Goal: Task Accomplishment & Management: Manage account settings

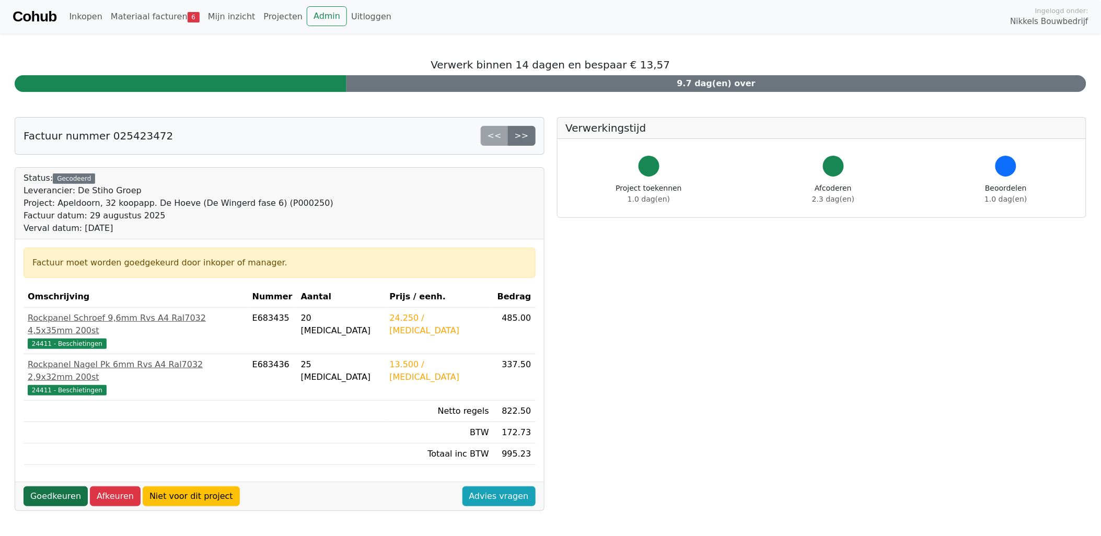
click at [63, 487] on link "Goedkeuren" at bounding box center [56, 497] width 64 height 20
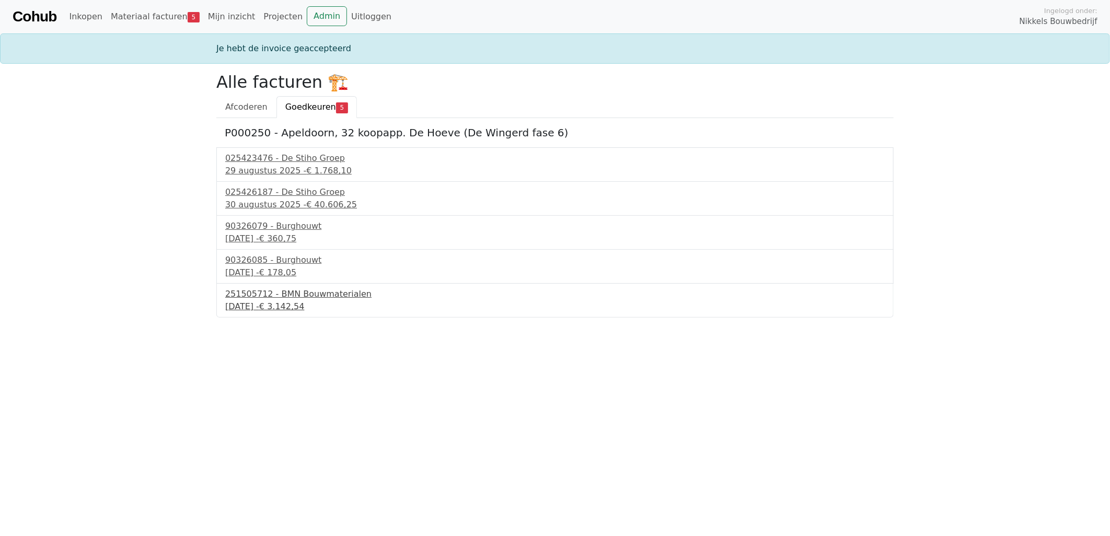
click at [290, 294] on div "251505712 - BMN Bouwmaterialen" at bounding box center [555, 294] width 660 height 13
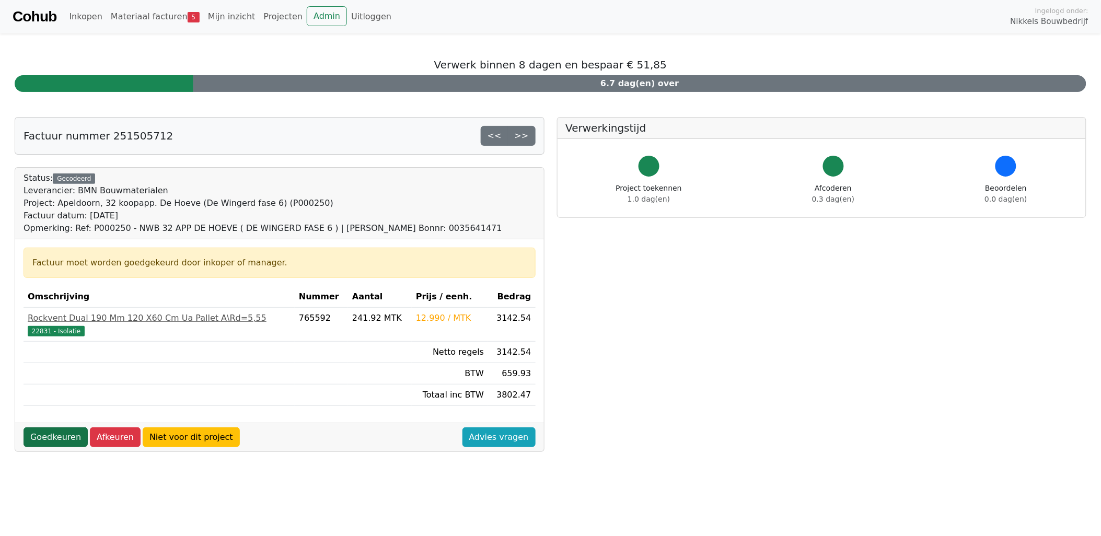
click at [56, 440] on link "Goedkeuren" at bounding box center [56, 438] width 64 height 20
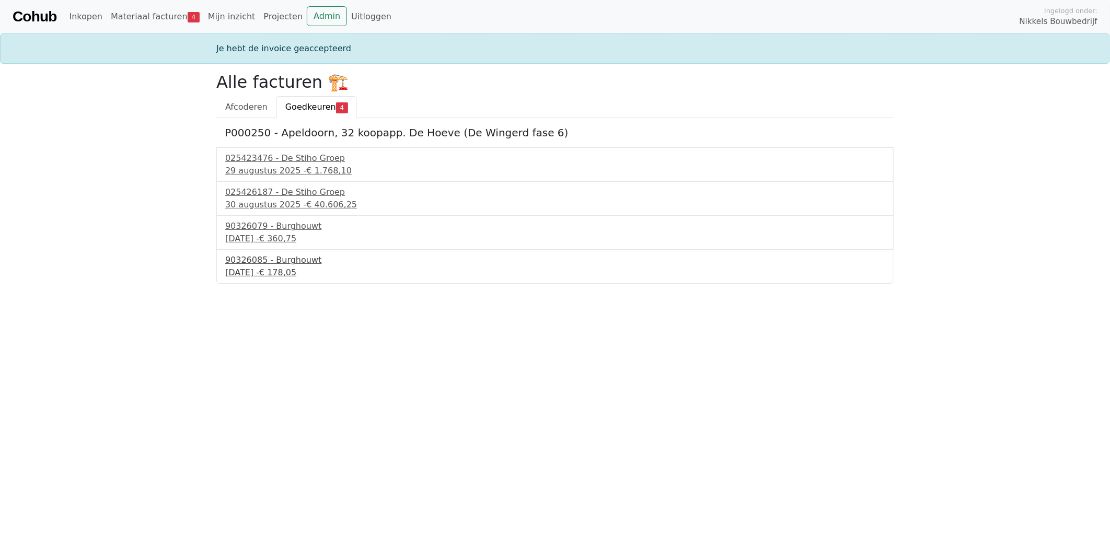
click at [283, 262] on div "90326085 - Burghouwt" at bounding box center [555, 260] width 660 height 13
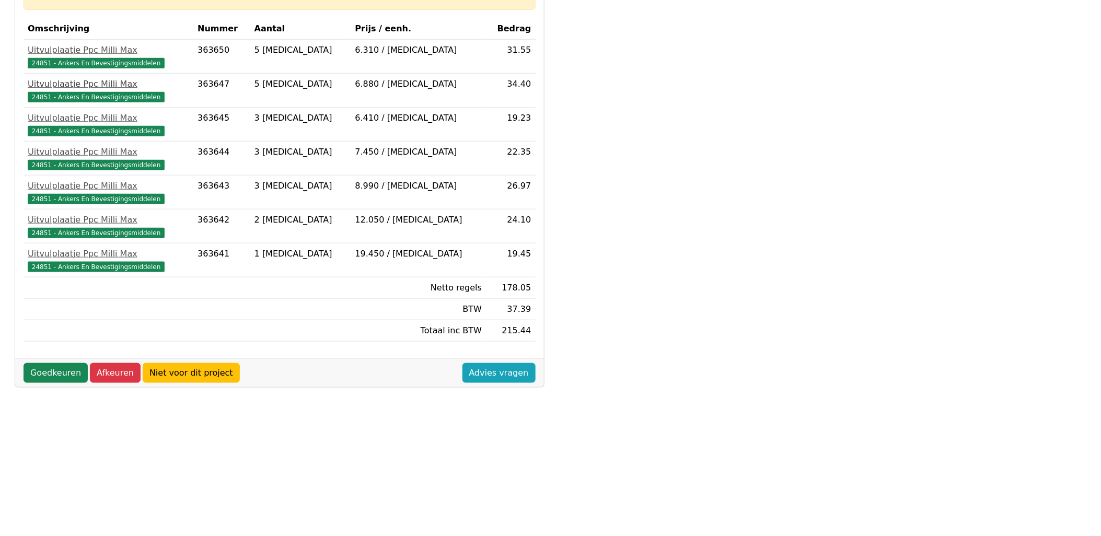
scroll to position [297, 0]
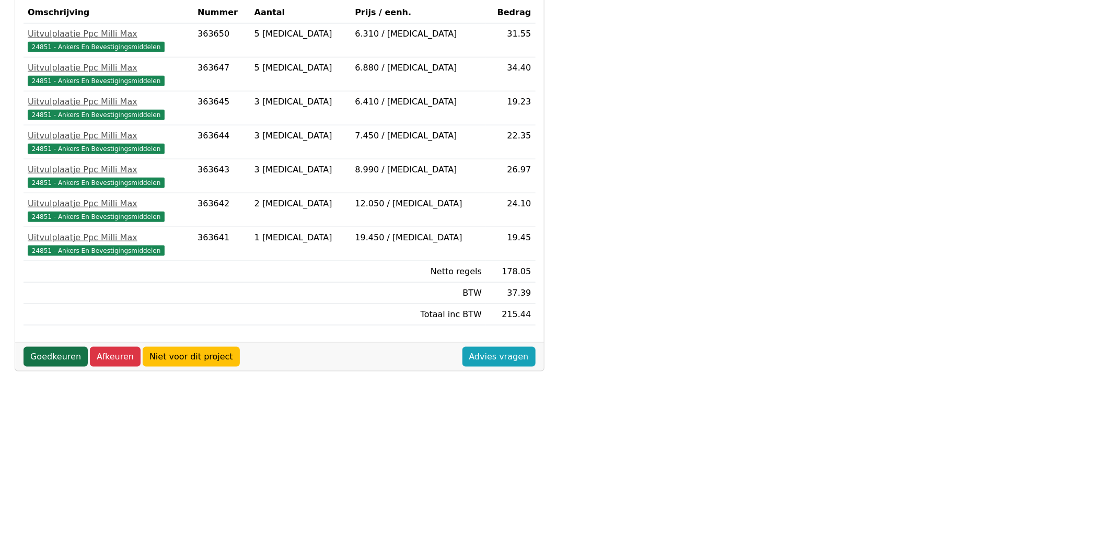
click at [48, 364] on link "Goedkeuren" at bounding box center [56, 357] width 64 height 20
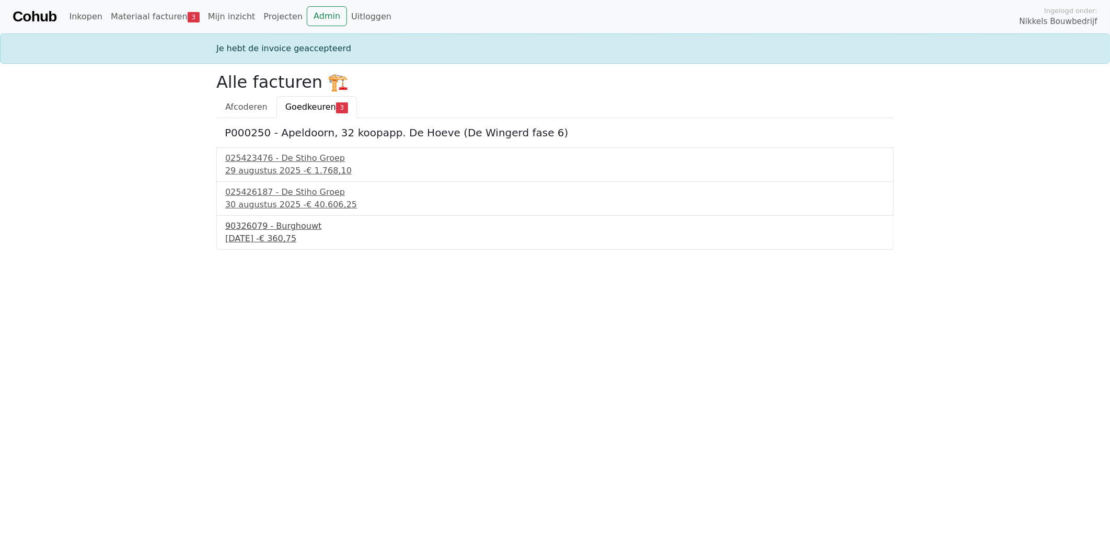
click at [286, 224] on div "90326079 - Burghouwt" at bounding box center [555, 226] width 660 height 13
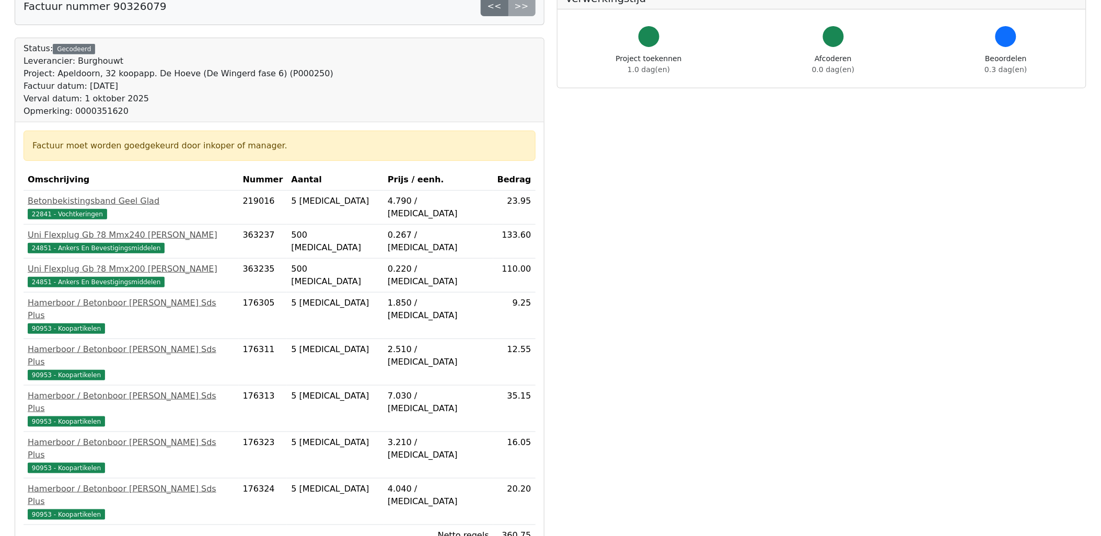
scroll to position [290, 0]
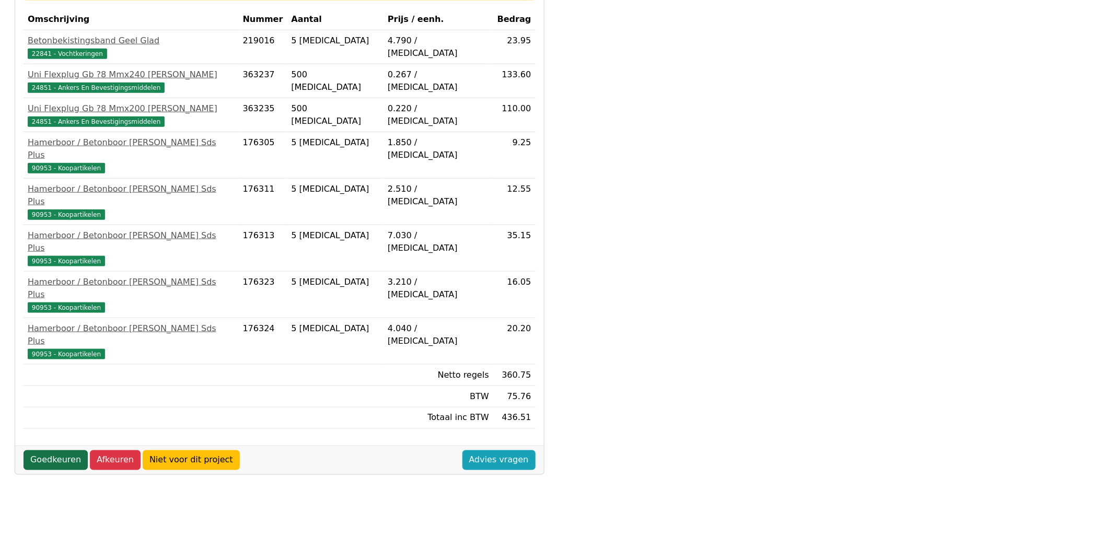
click at [55, 451] on link "Goedkeuren" at bounding box center [56, 461] width 64 height 20
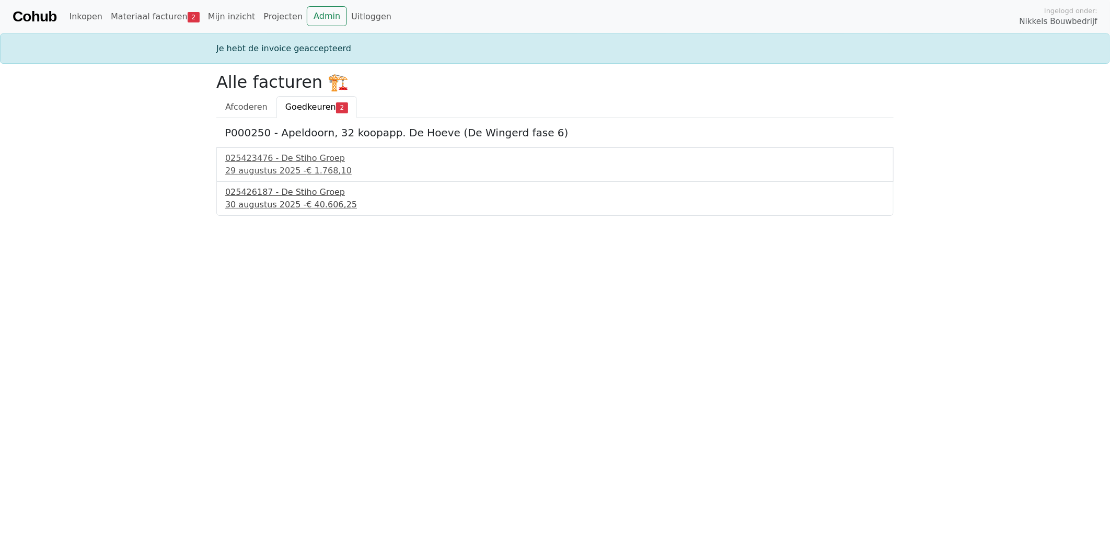
click at [298, 192] on div "025426187 - De Stiho Groep" at bounding box center [555, 192] width 660 height 13
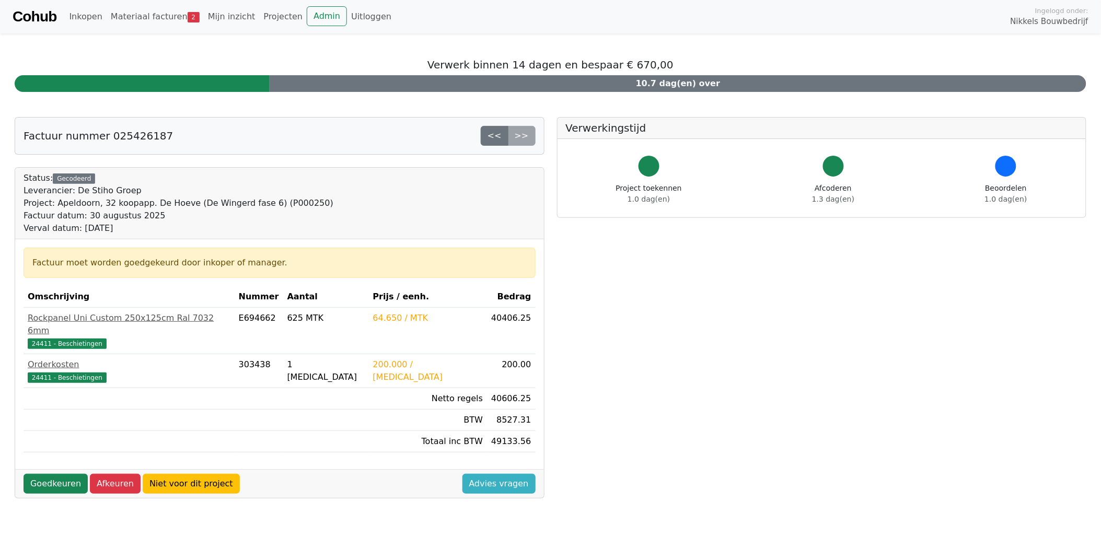
click at [519, 474] on link "Advies vragen" at bounding box center [499, 484] width 73 height 20
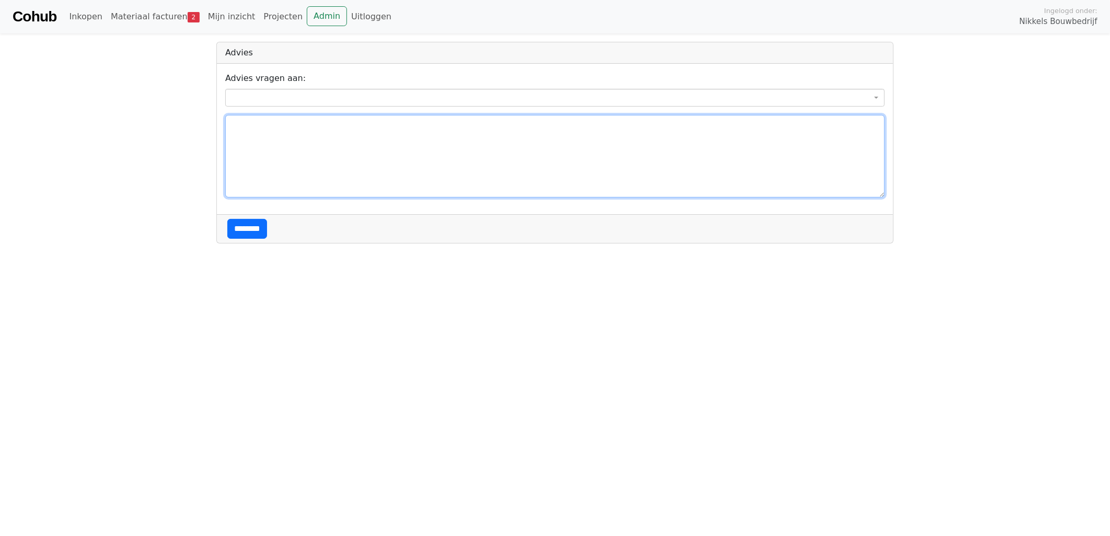
click at [361, 135] on textarea at bounding box center [555, 156] width 660 height 83
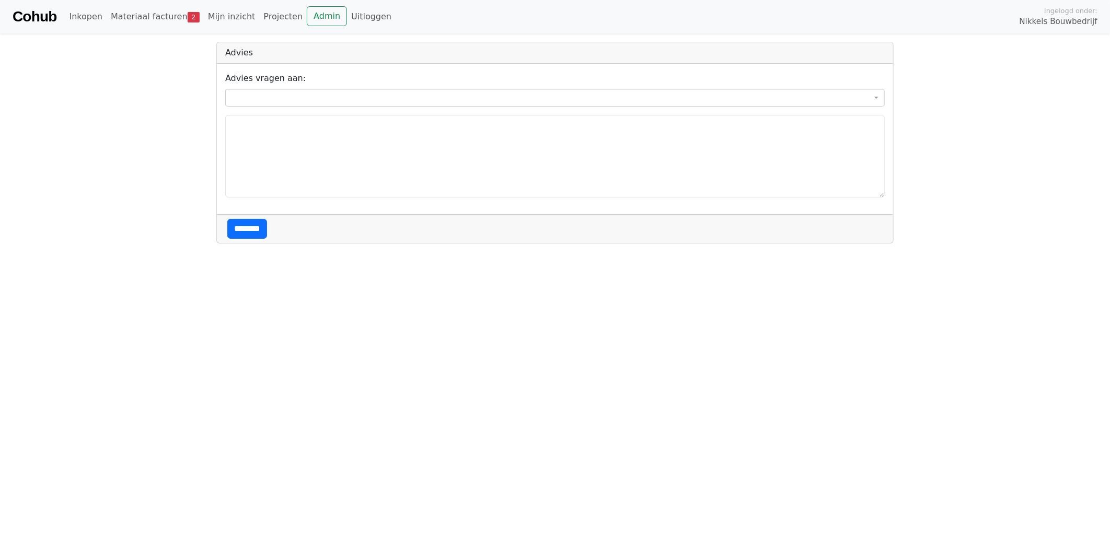
click at [292, 90] on span at bounding box center [555, 98] width 660 height 18
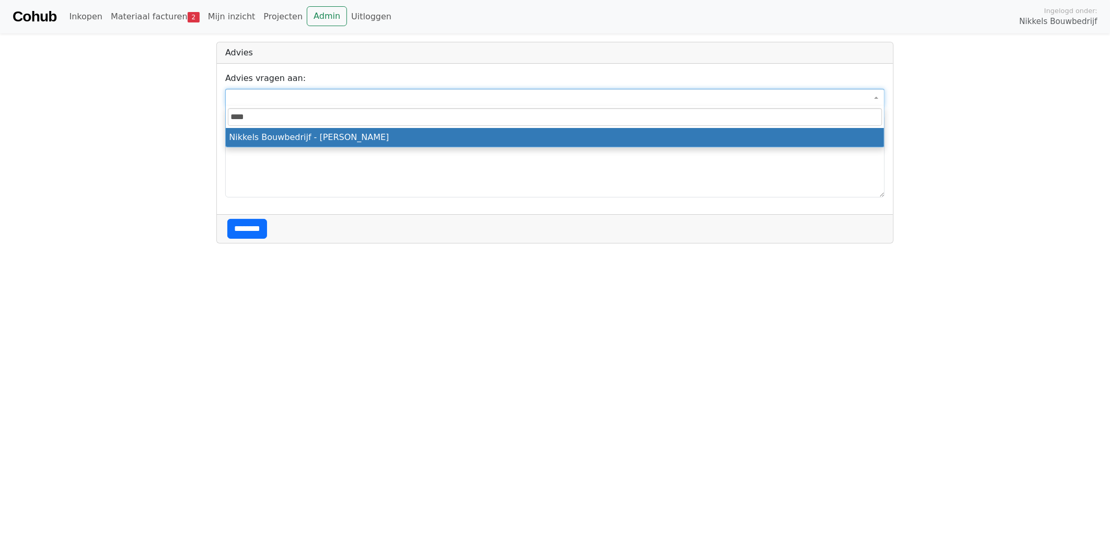
type input "****"
select select "****"
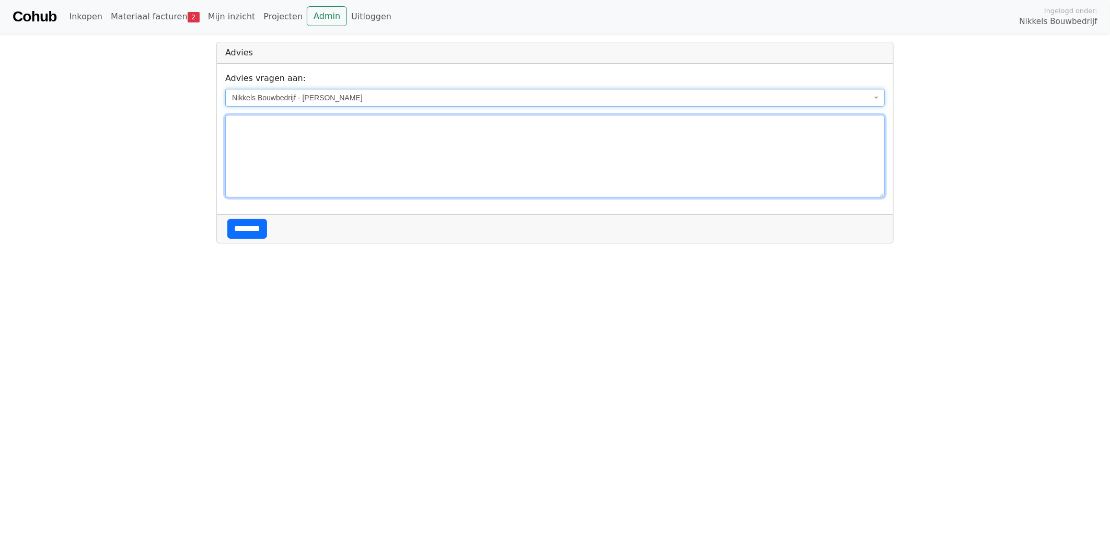
click at [305, 138] on textarea at bounding box center [555, 156] width 660 height 83
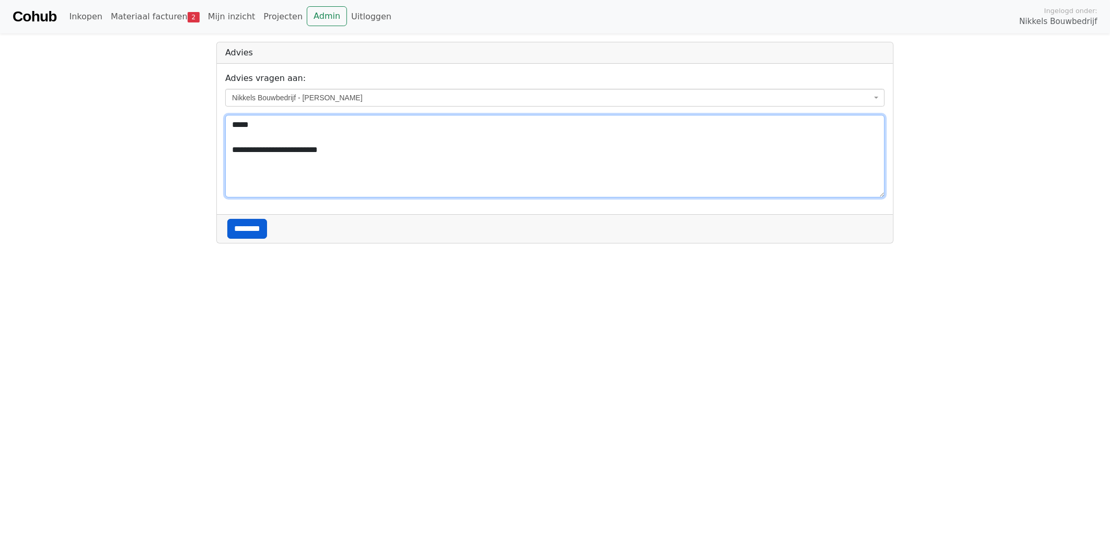
type textarea "**********"
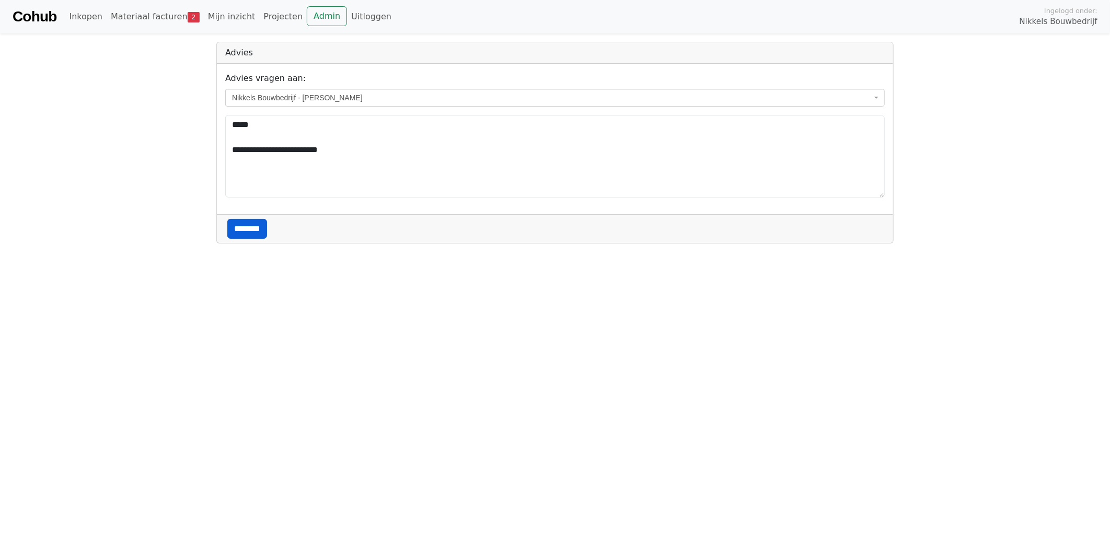
click at [254, 233] on input "********" at bounding box center [247, 229] width 40 height 20
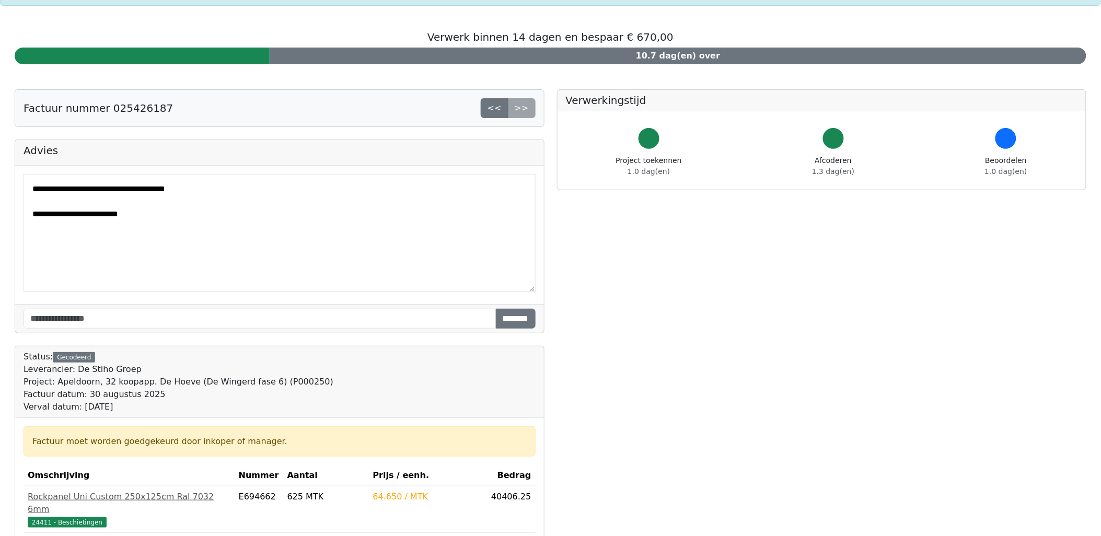
scroll to position [232, 0]
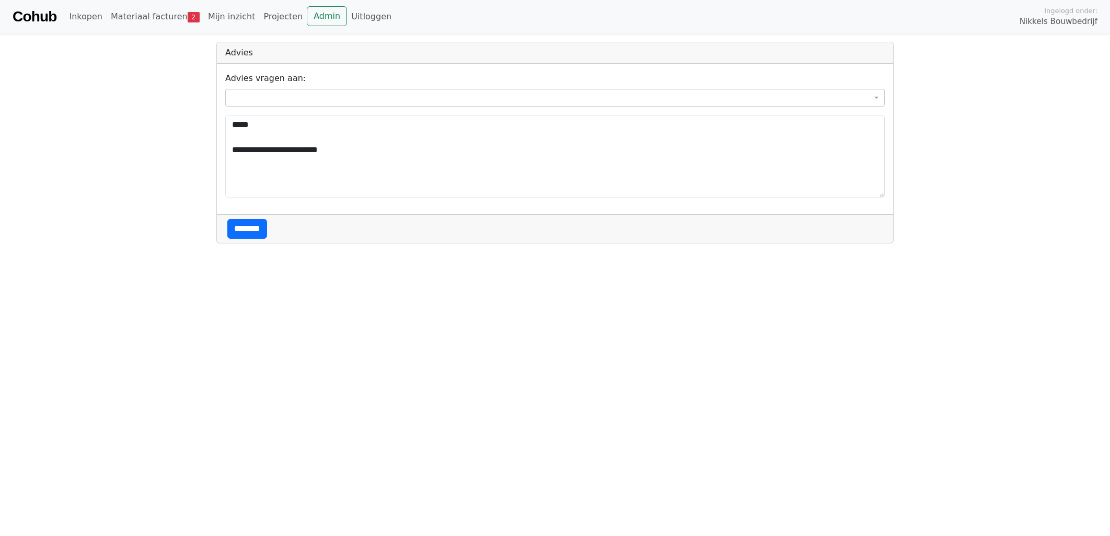
select select "****"
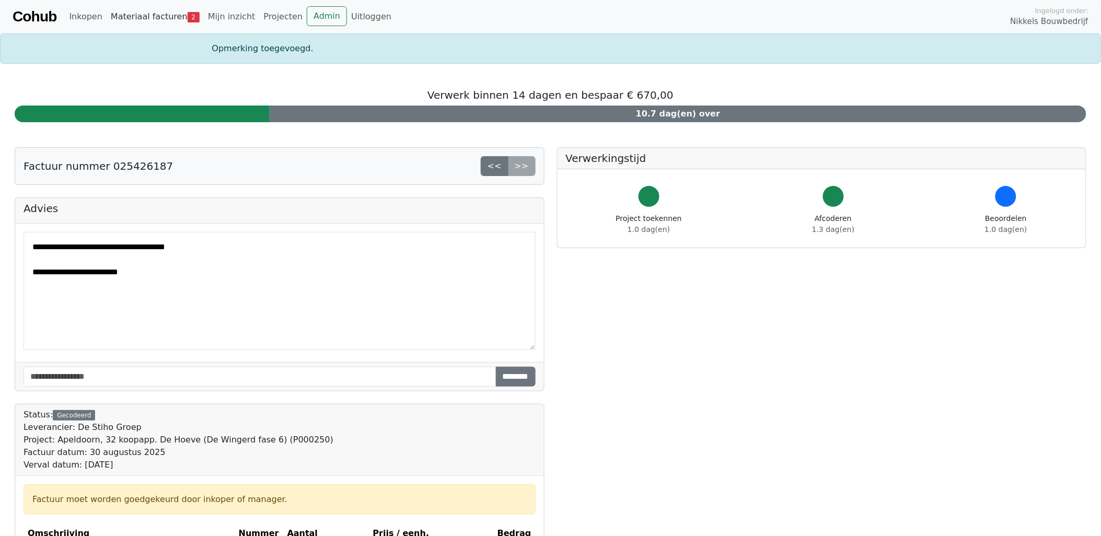
click at [154, 16] on link "Materiaal facturen 2" at bounding box center [155, 16] width 97 height 21
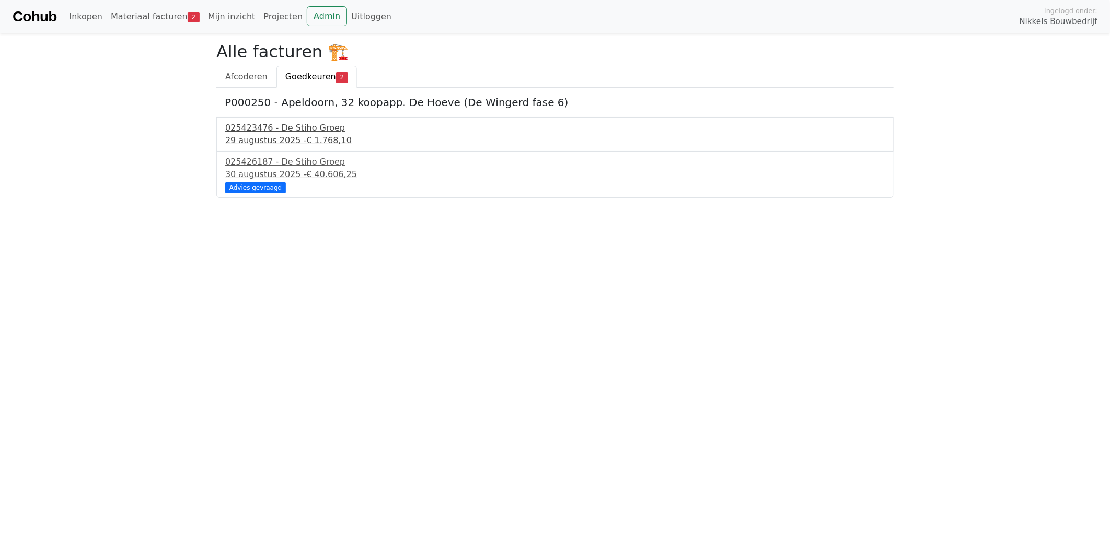
click at [313, 139] on span "€ 1.768,10" at bounding box center [328, 140] width 45 height 10
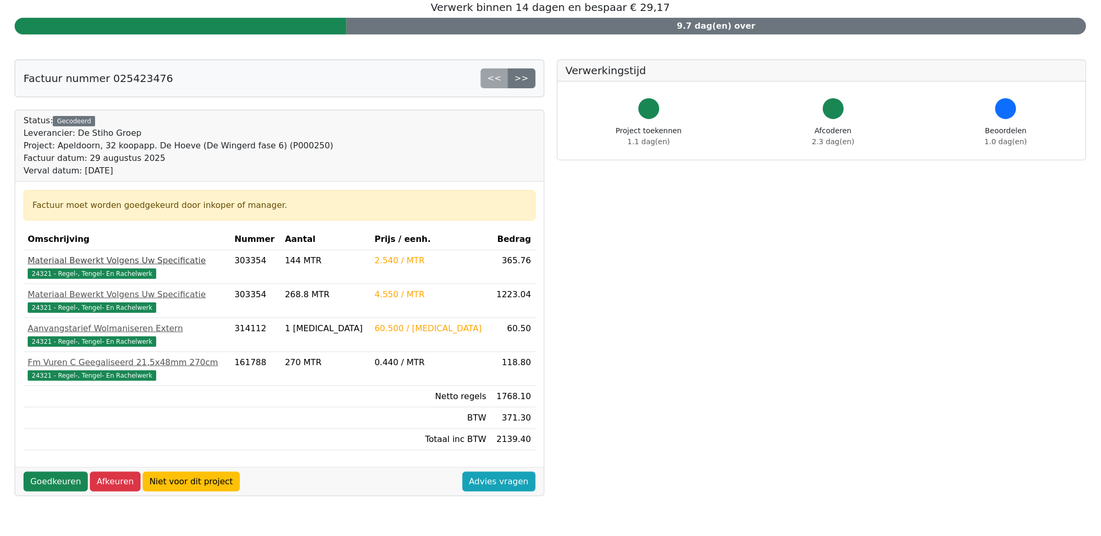
scroll to position [58, 0]
click at [51, 480] on link "Goedkeuren" at bounding box center [56, 481] width 64 height 20
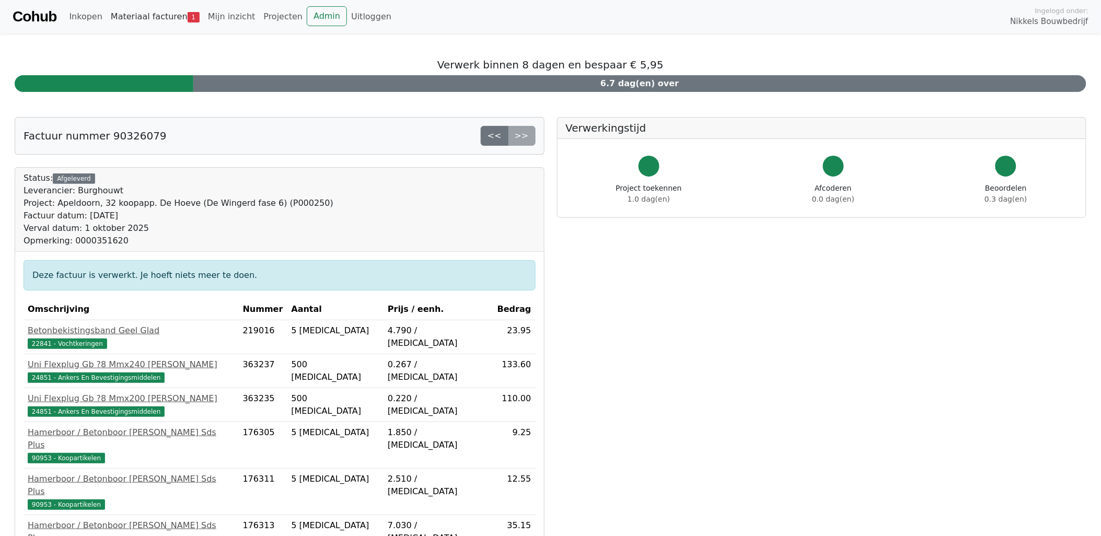
click at [164, 17] on link "Materiaal facturen 1" at bounding box center [155, 16] width 97 height 21
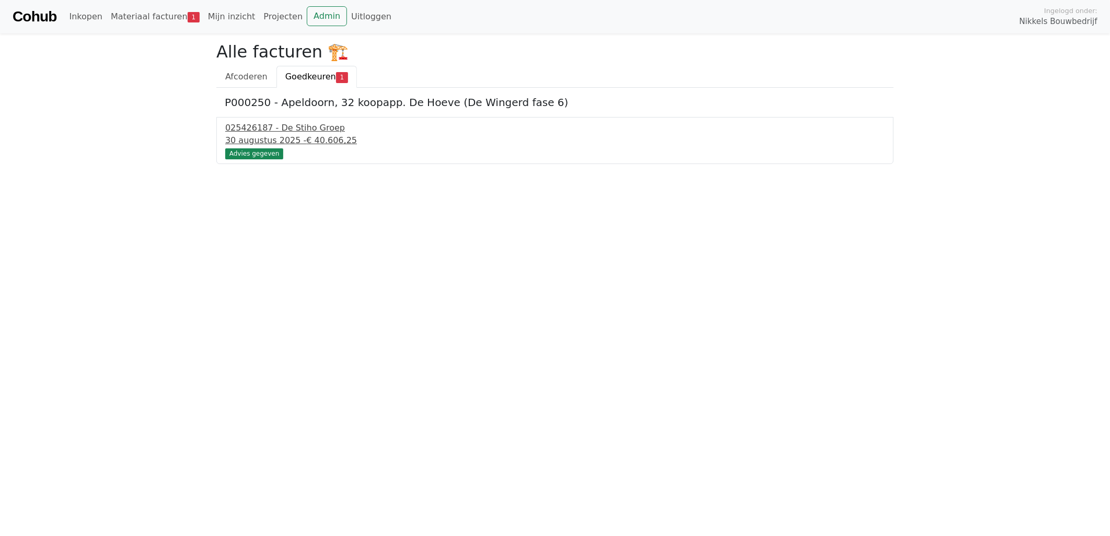
click at [294, 128] on div "025426187 - De Stiho Groep" at bounding box center [555, 128] width 660 height 13
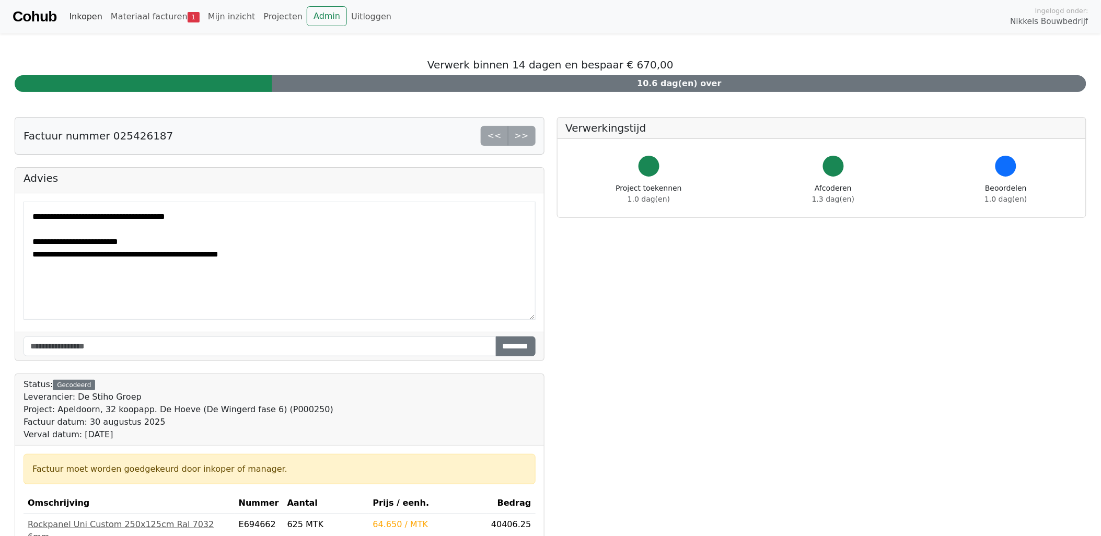
click at [85, 19] on link "Inkopen" at bounding box center [85, 16] width 41 height 21
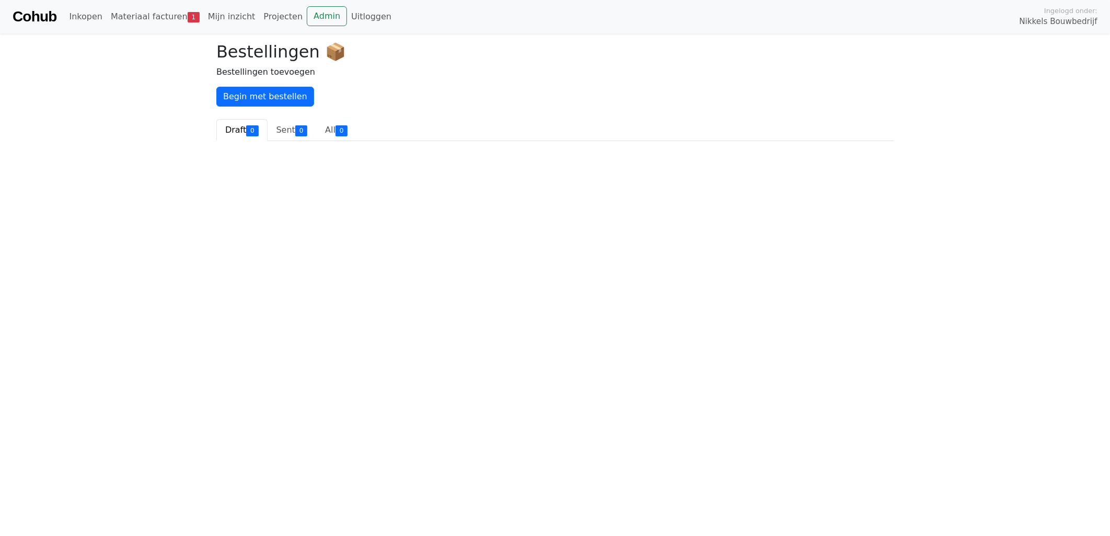
click at [21, 11] on link "Cohub" at bounding box center [35, 16] width 44 height 25
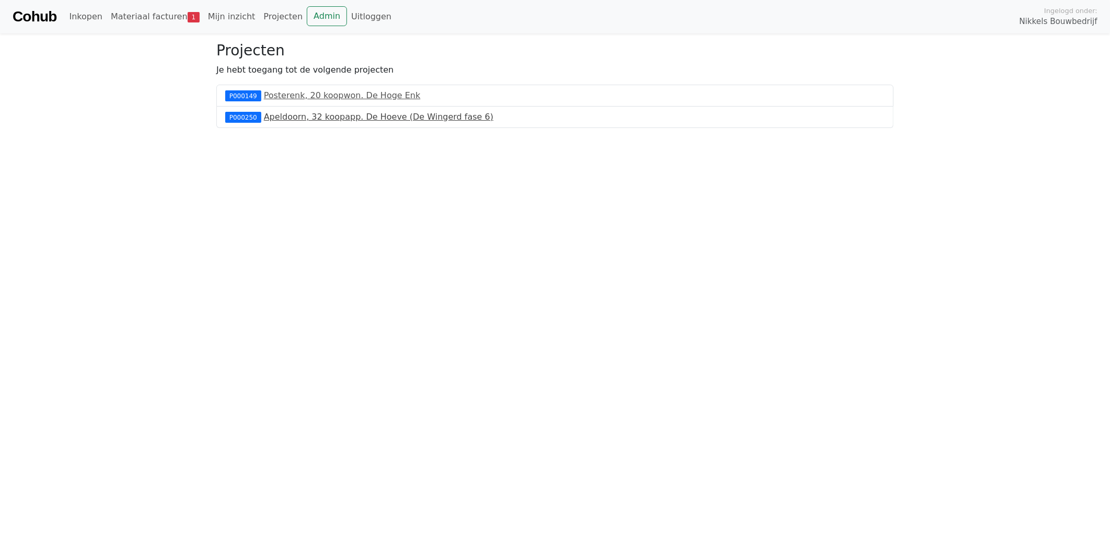
click at [329, 119] on link "Apeldoorn, 32 koopapp. De Hoeve (De Wingerd fase 6)" at bounding box center [378, 117] width 229 height 10
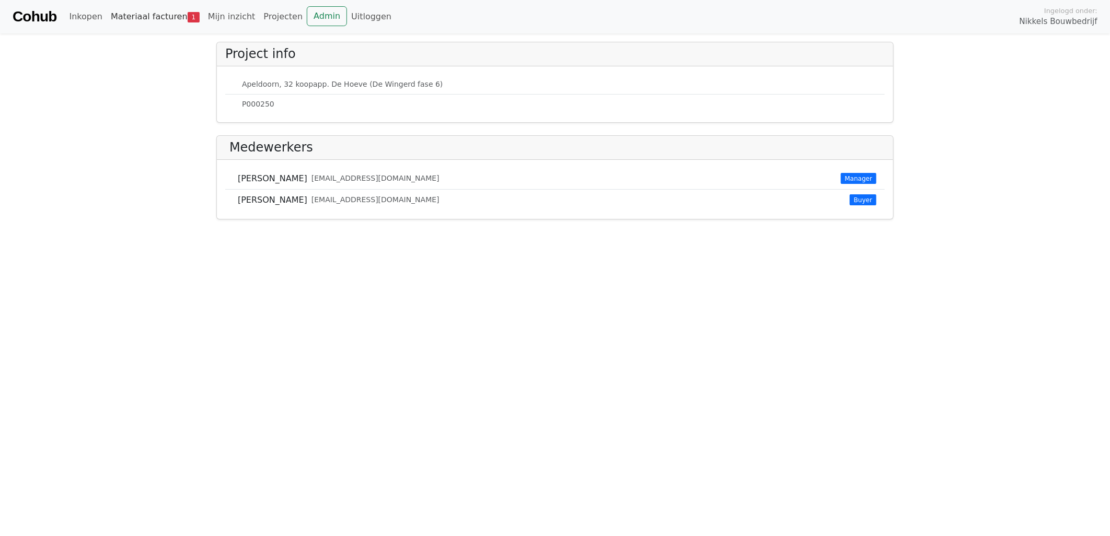
click at [155, 17] on link "Materiaal facturen 1" at bounding box center [155, 16] width 97 height 21
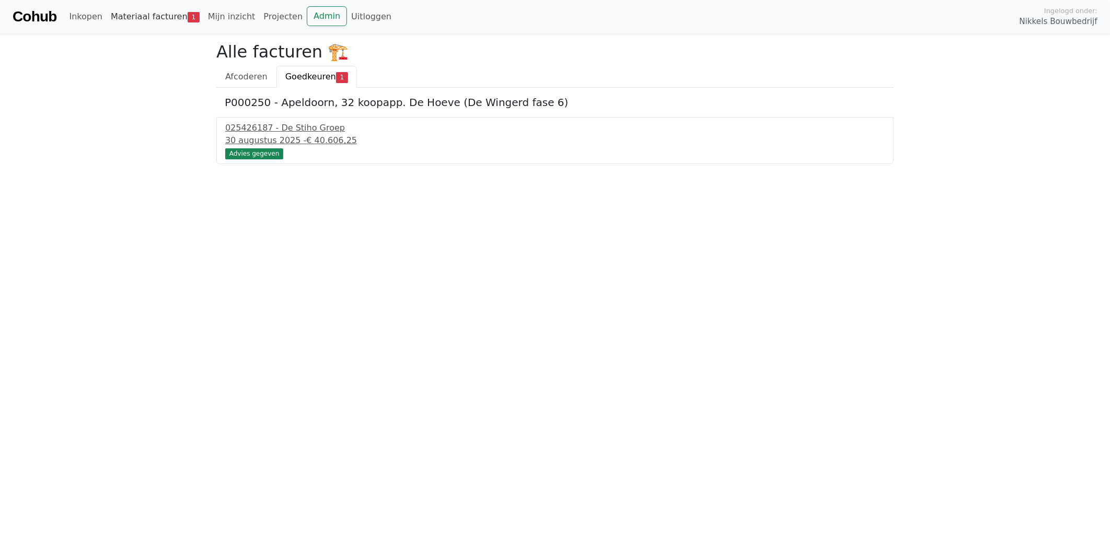
click at [122, 15] on link "Materiaal facturen 1" at bounding box center [155, 16] width 97 height 21
